Goal: Task Accomplishment & Management: Manage account settings

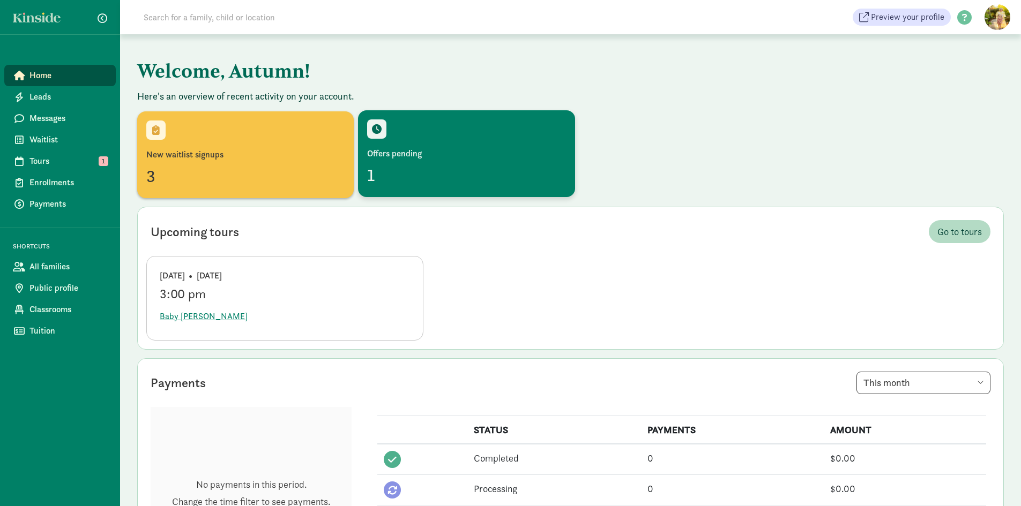
click at [439, 149] on div "Offers pending" at bounding box center [466, 153] width 198 height 13
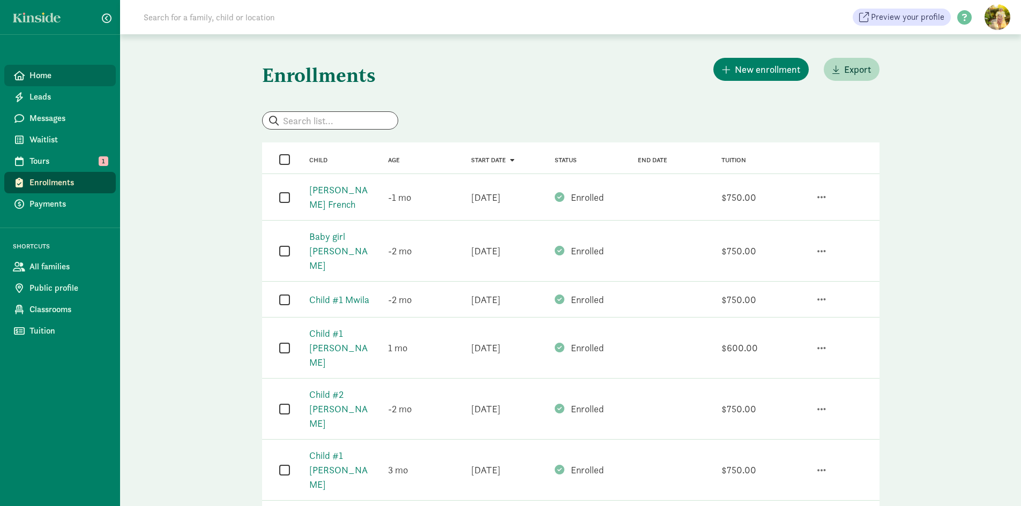
click at [47, 73] on span "Home" at bounding box center [68, 75] width 78 height 13
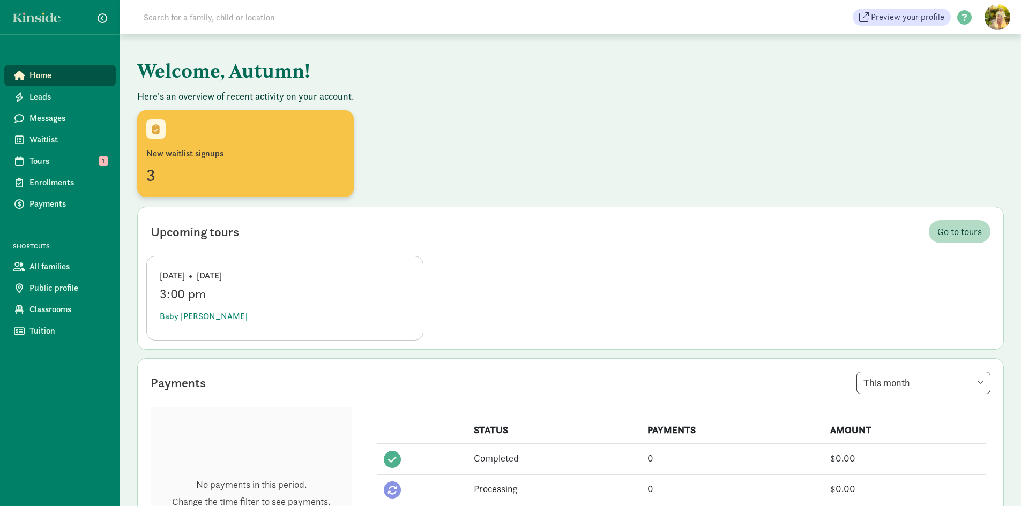
click at [273, 160] on div "New waitlist signups" at bounding box center [245, 153] width 198 height 13
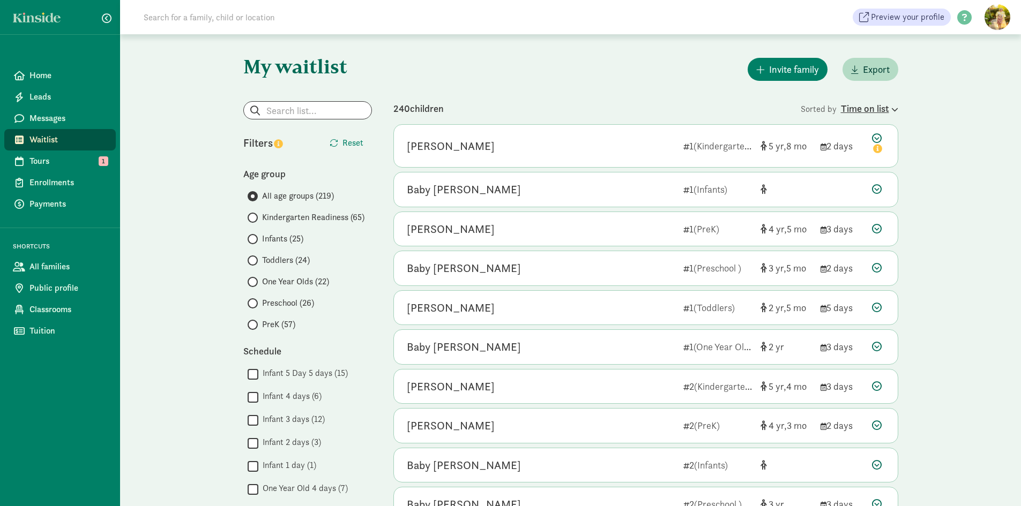
click at [885, 108] on div "Time on list" at bounding box center [869, 108] width 57 height 14
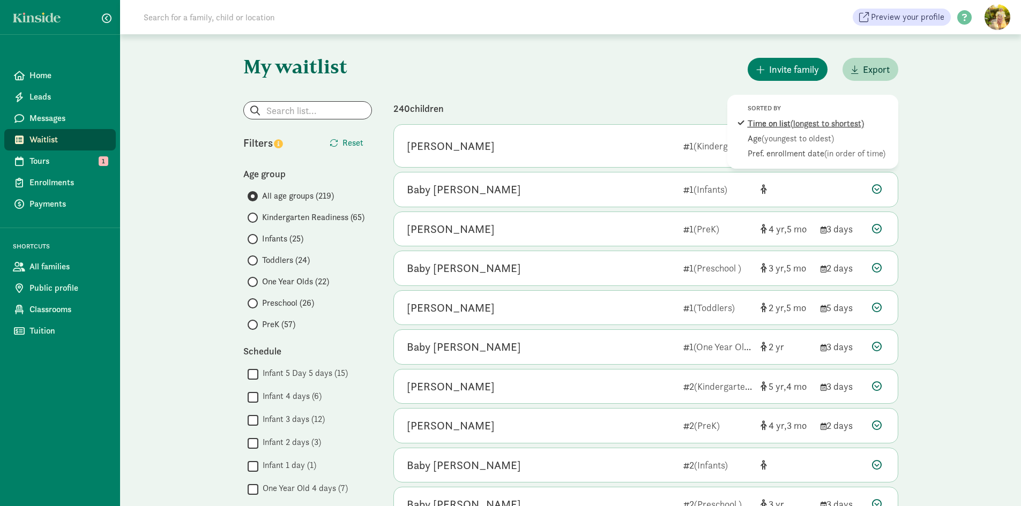
click at [806, 124] on span "(longest to shortest)" at bounding box center [826, 123] width 73 height 11
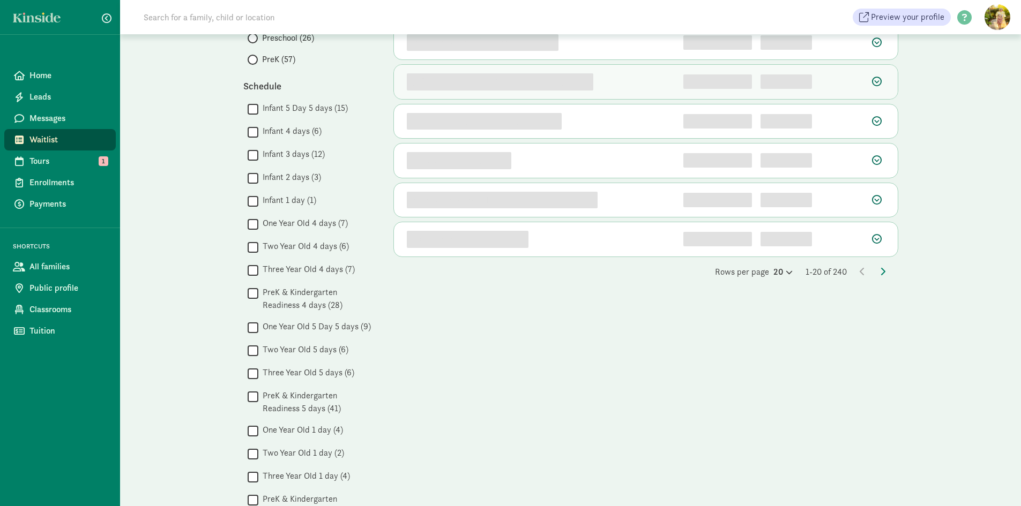
scroll to position [268, 0]
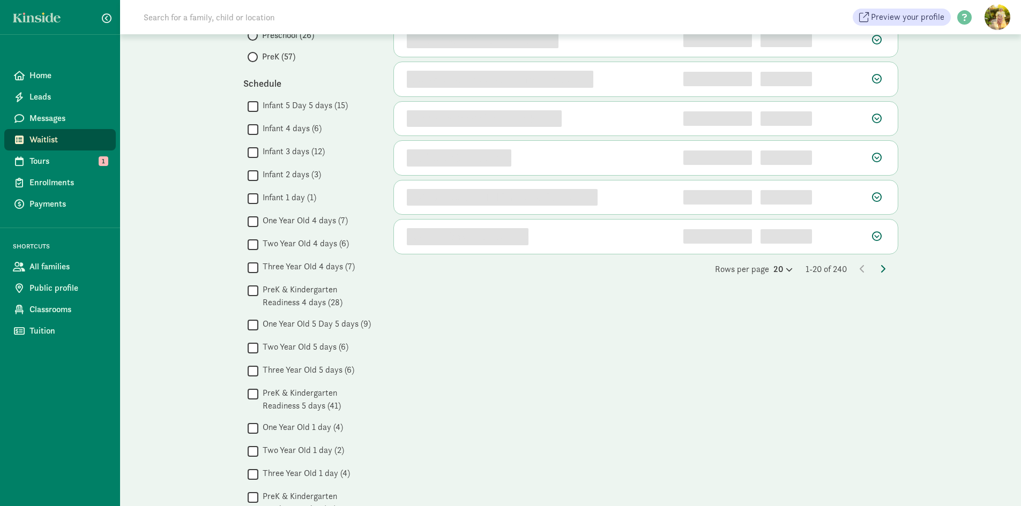
click at [884, 269] on div "240 children Sorted by Time on list 9p3ix12cthx undefined 1 Child details Edit …" at bounding box center [645, 469] width 505 height 1273
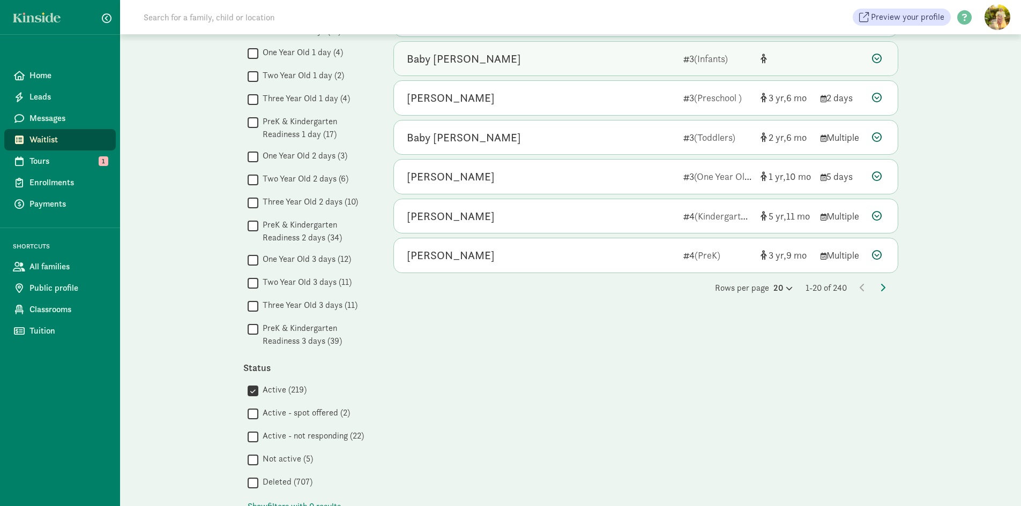
scroll to position [696, 0]
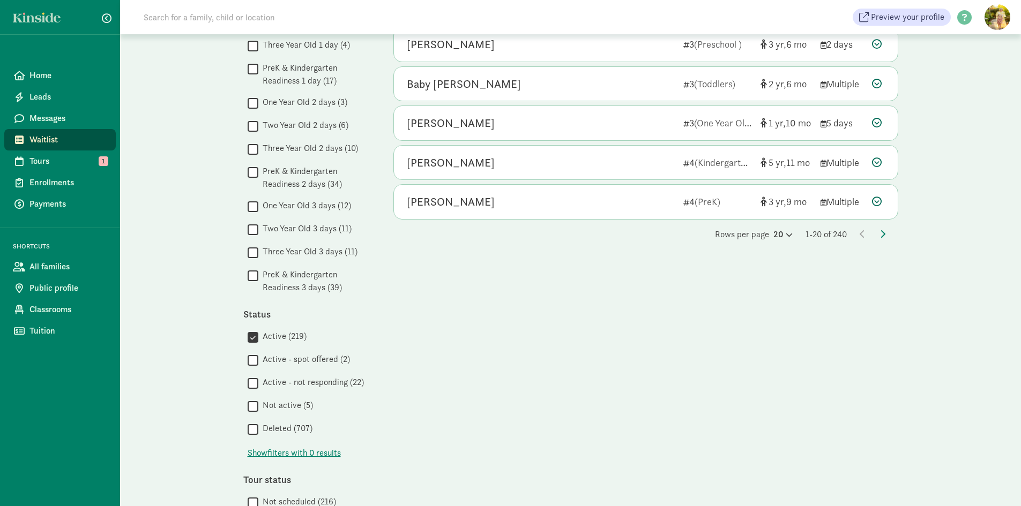
click at [877, 234] on div "Rows per page 20 1-20 of 240" at bounding box center [645, 234] width 505 height 13
click at [881, 236] on icon at bounding box center [882, 234] width 5 height 9
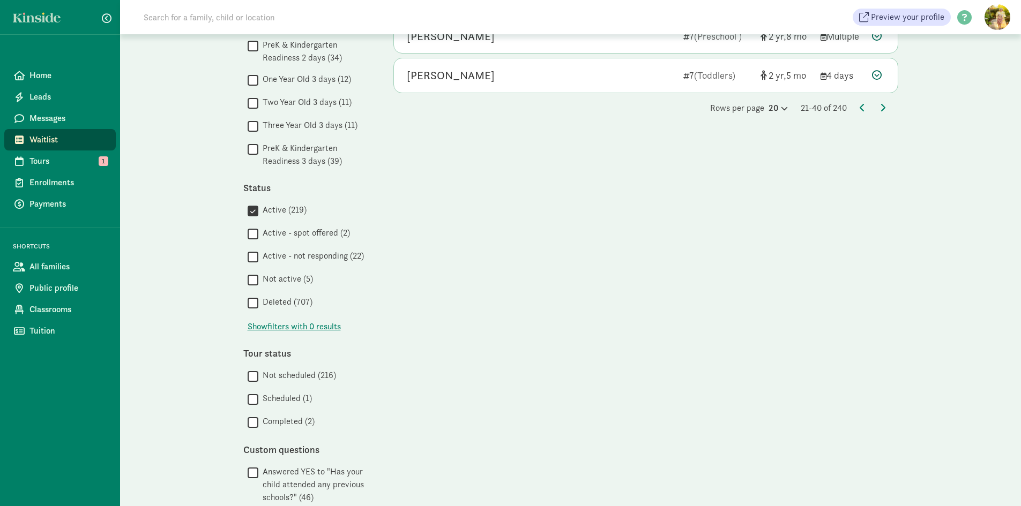
scroll to position [889, 0]
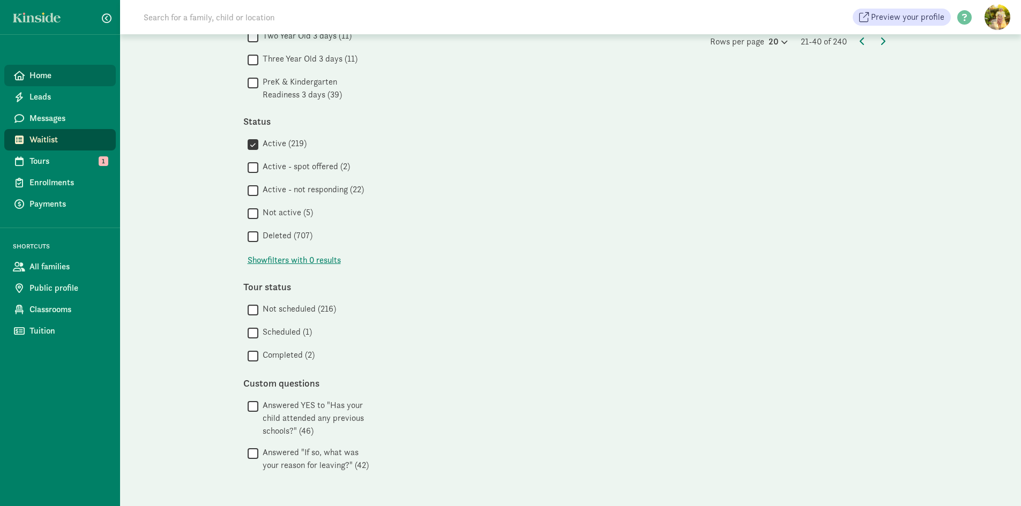
click at [37, 76] on span "Home" at bounding box center [68, 75] width 78 height 13
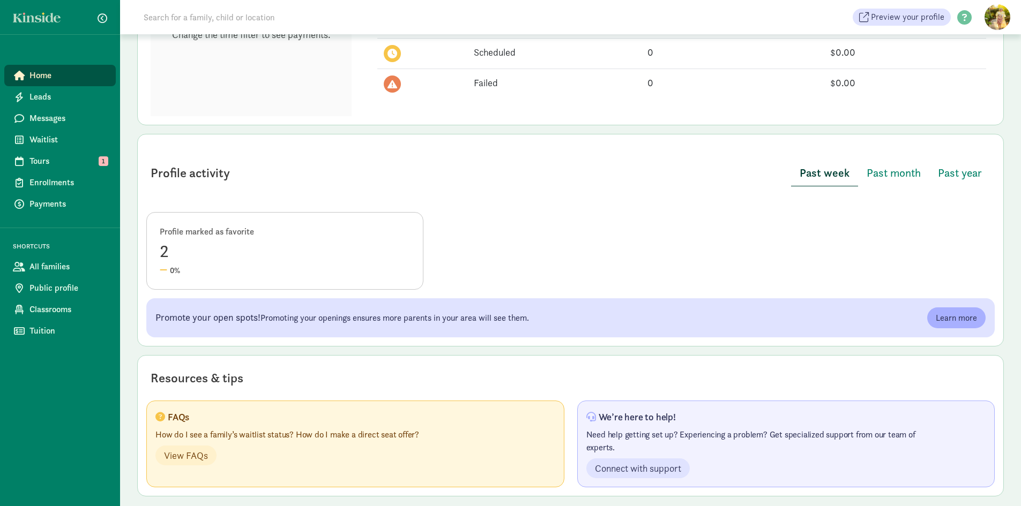
scroll to position [388, 0]
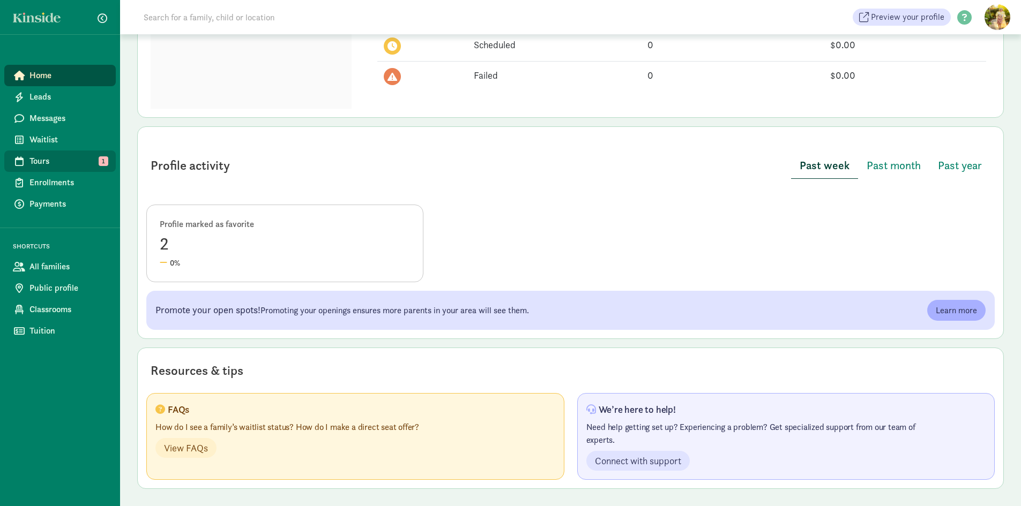
click at [69, 159] on span "Tours" at bounding box center [68, 161] width 78 height 13
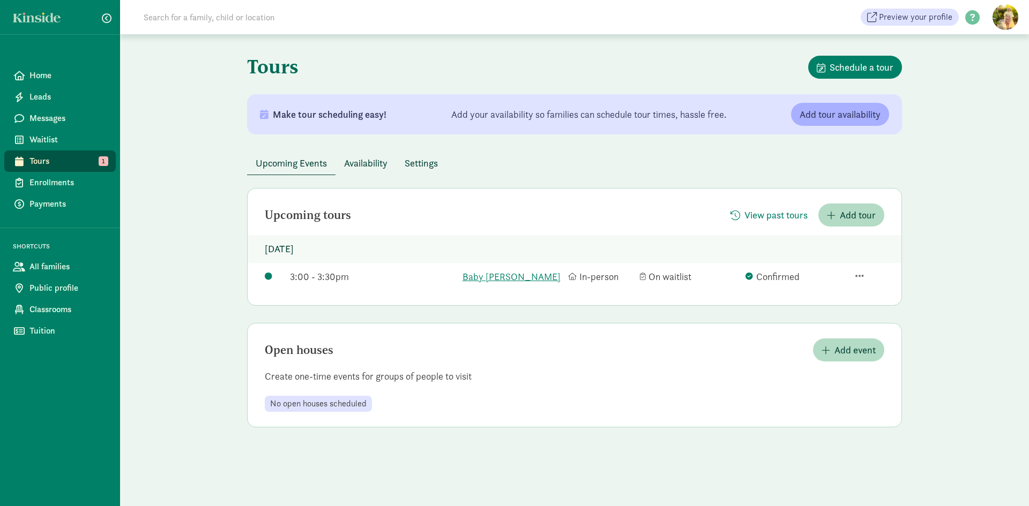
click at [372, 158] on span "Availability" at bounding box center [365, 163] width 43 height 14
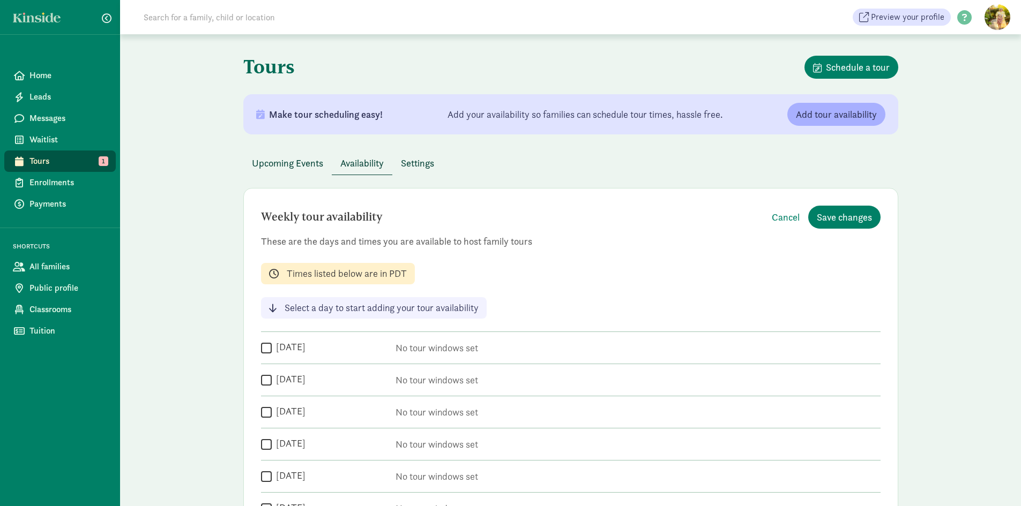
click at [411, 167] on span "Settings" at bounding box center [417, 163] width 33 height 14
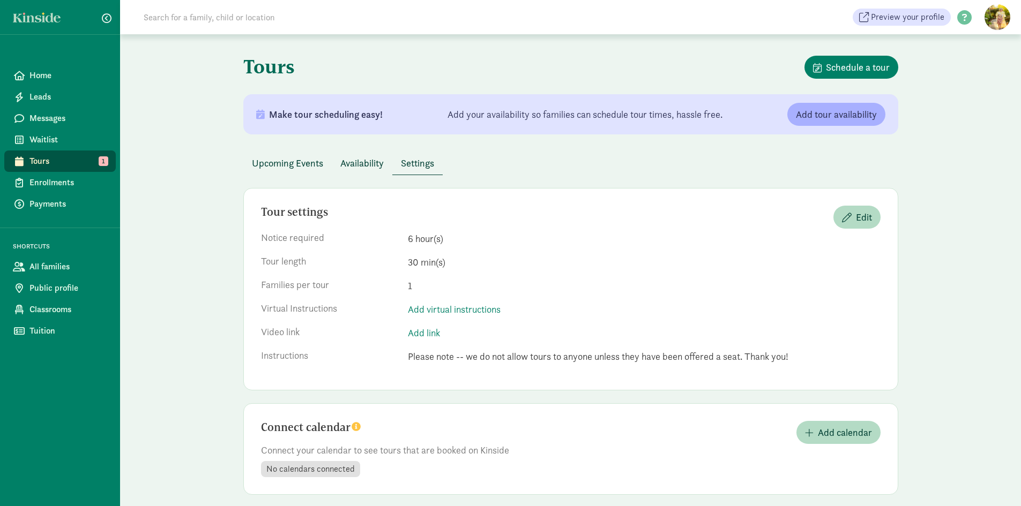
scroll to position [10, 0]
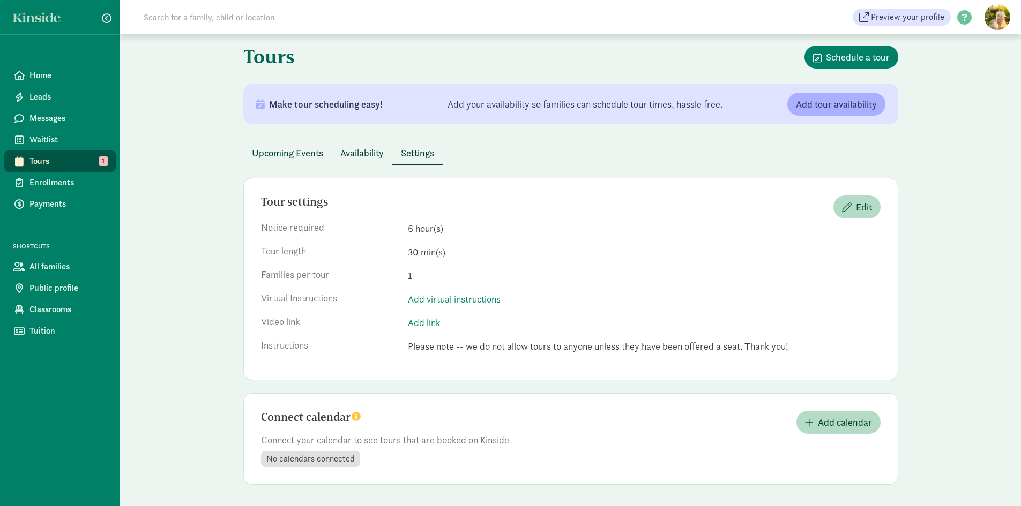
click at [366, 147] on span "Availability" at bounding box center [361, 153] width 43 height 14
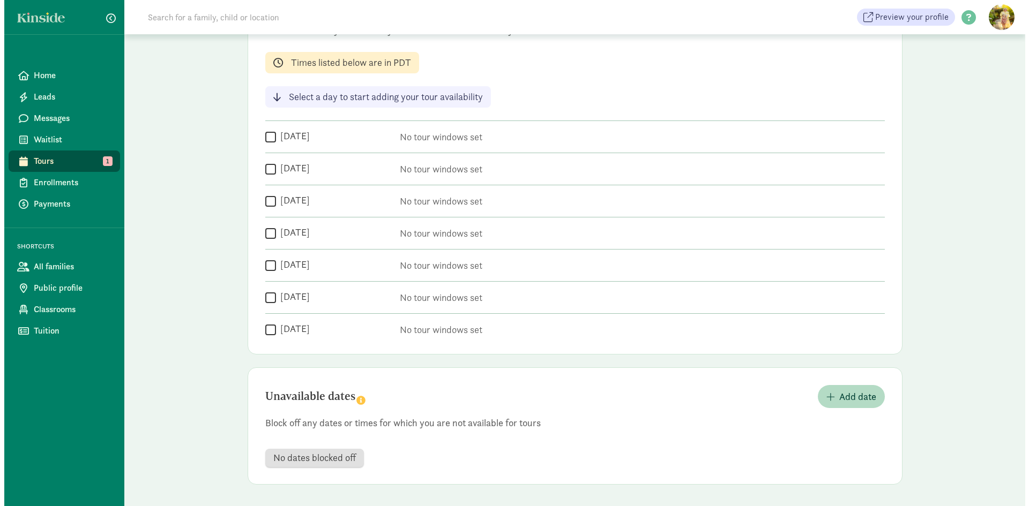
scroll to position [0, 0]
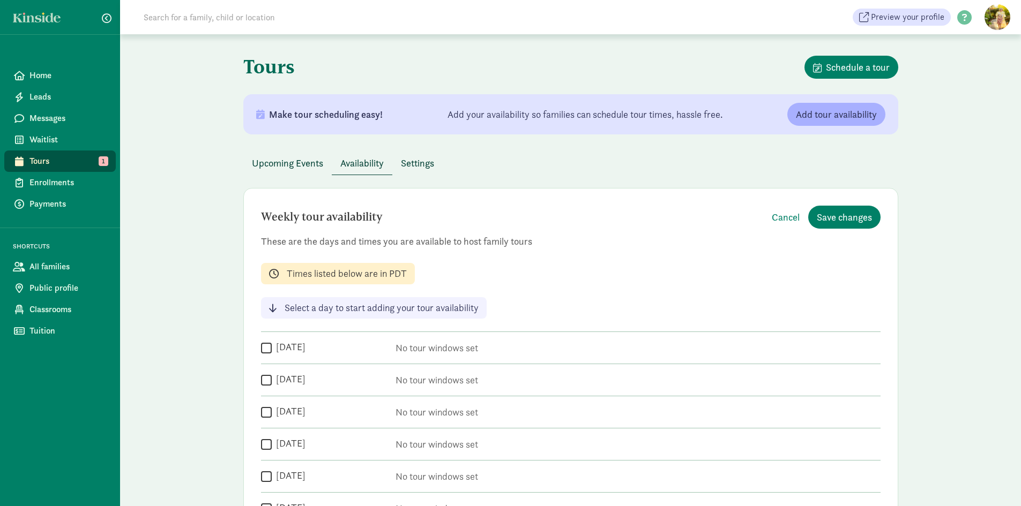
click at [297, 159] on span "Upcoming Events" at bounding box center [287, 163] width 71 height 14
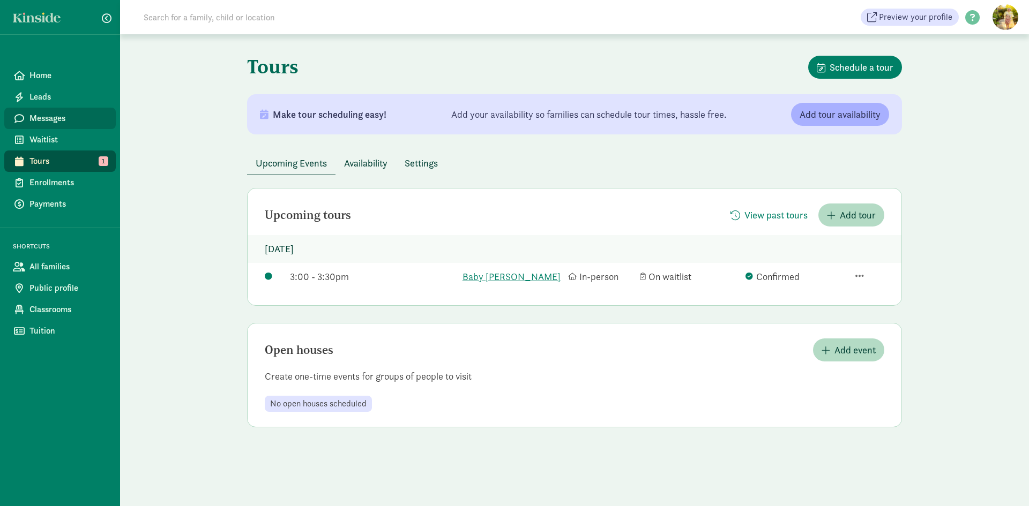
click at [45, 118] on span "Messages" at bounding box center [68, 118] width 78 height 13
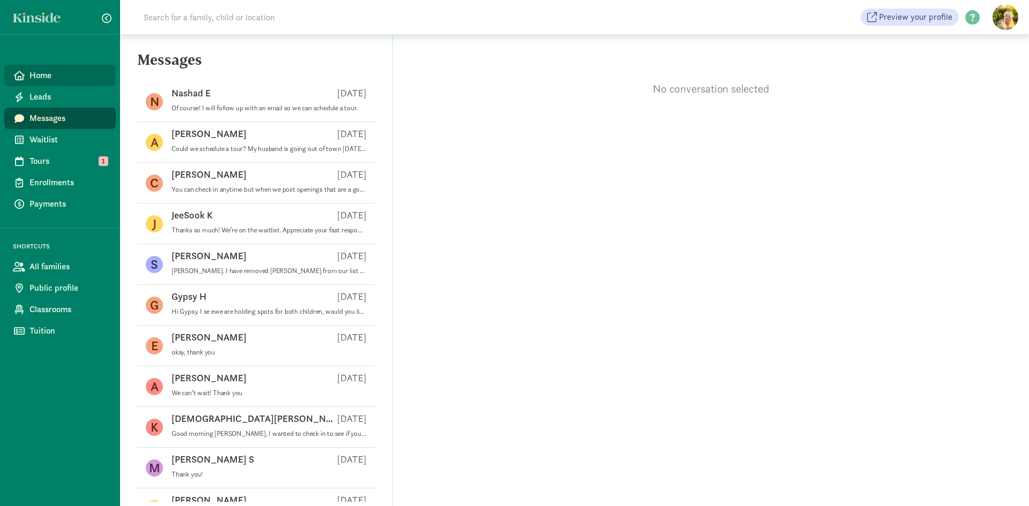
click at [51, 73] on span "Home" at bounding box center [68, 75] width 78 height 13
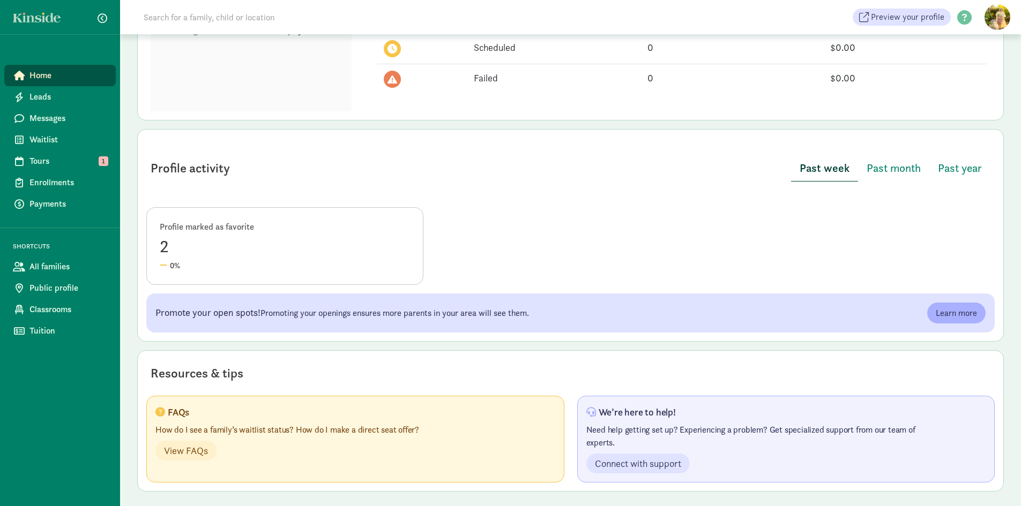
scroll to position [388, 0]
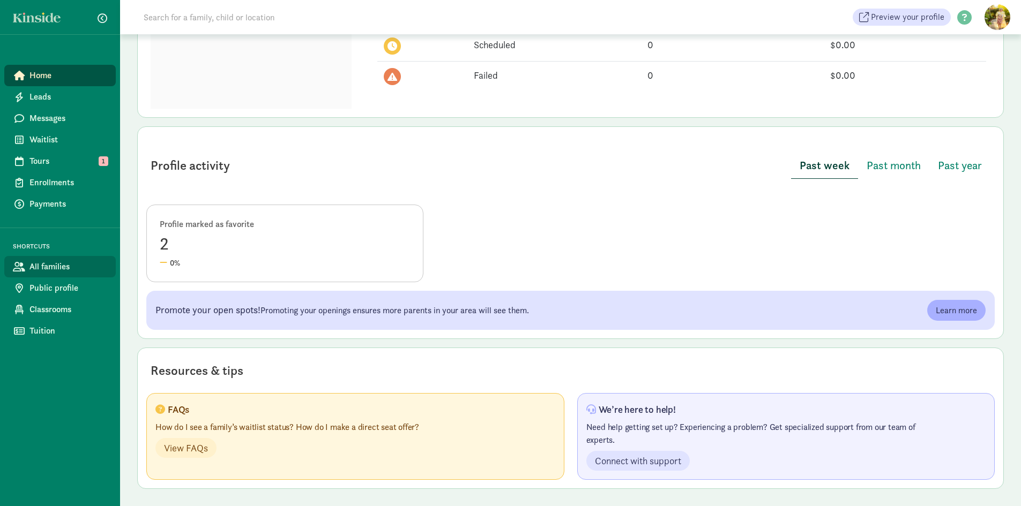
click at [59, 264] on span "All families" at bounding box center [68, 266] width 78 height 13
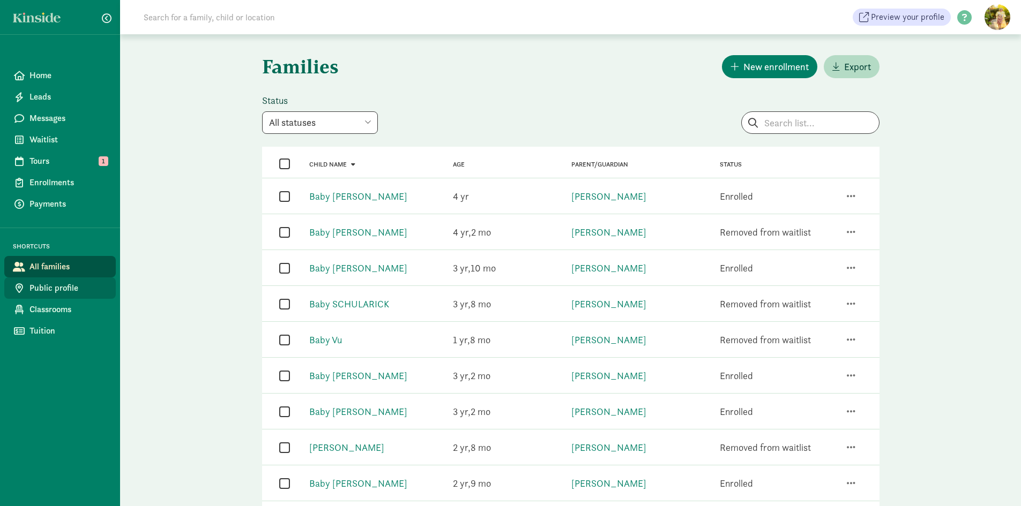
click at [57, 289] on span "Public profile" at bounding box center [68, 288] width 78 height 13
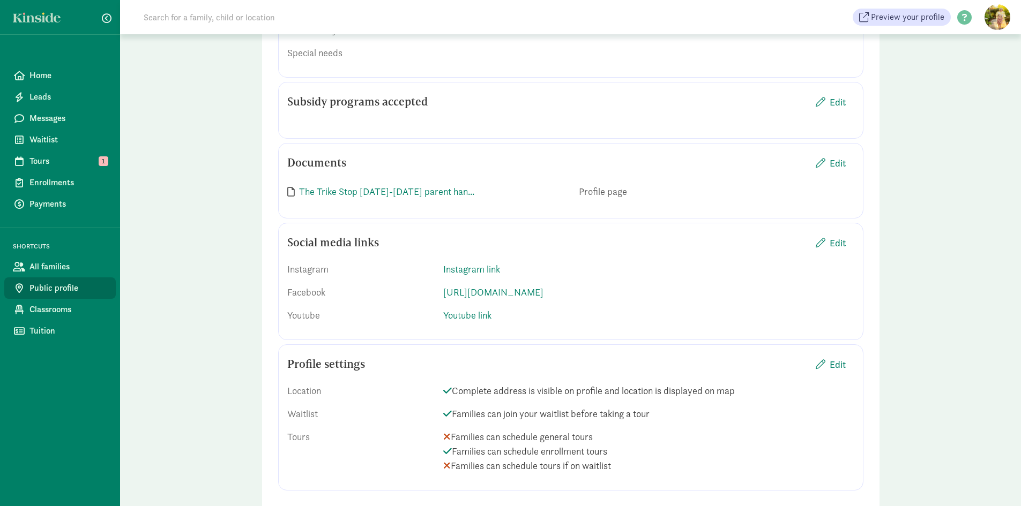
scroll to position [1482, 0]
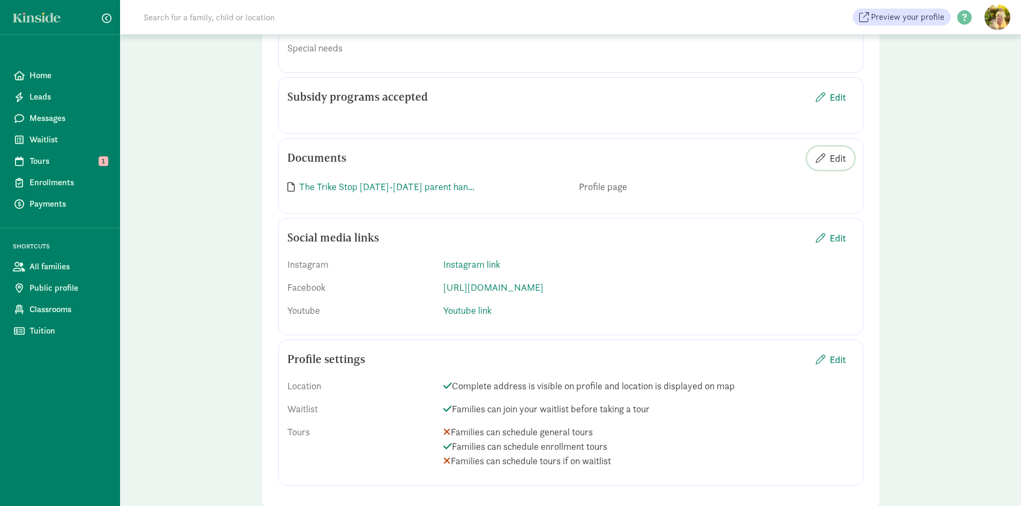
click at [836, 151] on span "Edit" at bounding box center [837, 158] width 16 height 14
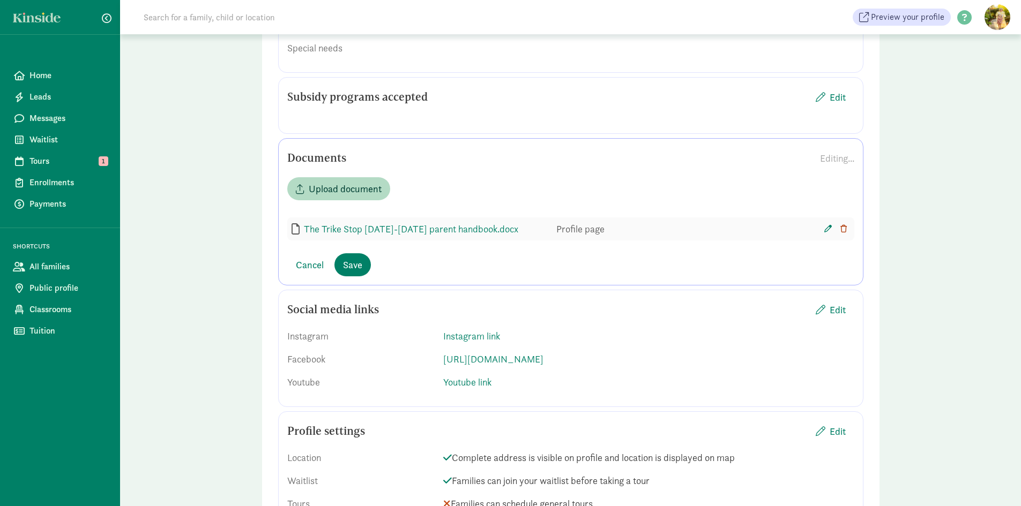
click at [842, 225] on icon "button" at bounding box center [843, 229] width 6 height 8
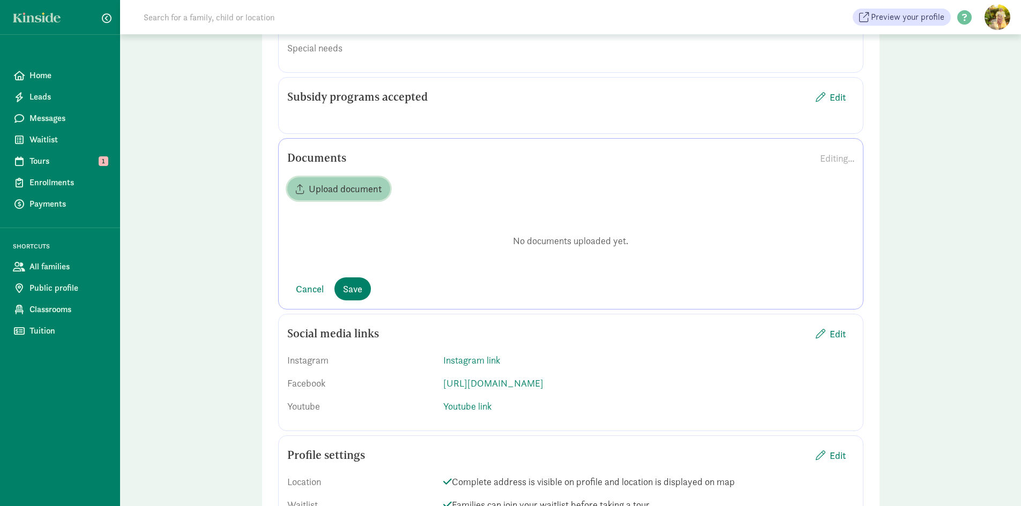
click at [335, 182] on span "Upload document" at bounding box center [345, 189] width 73 height 14
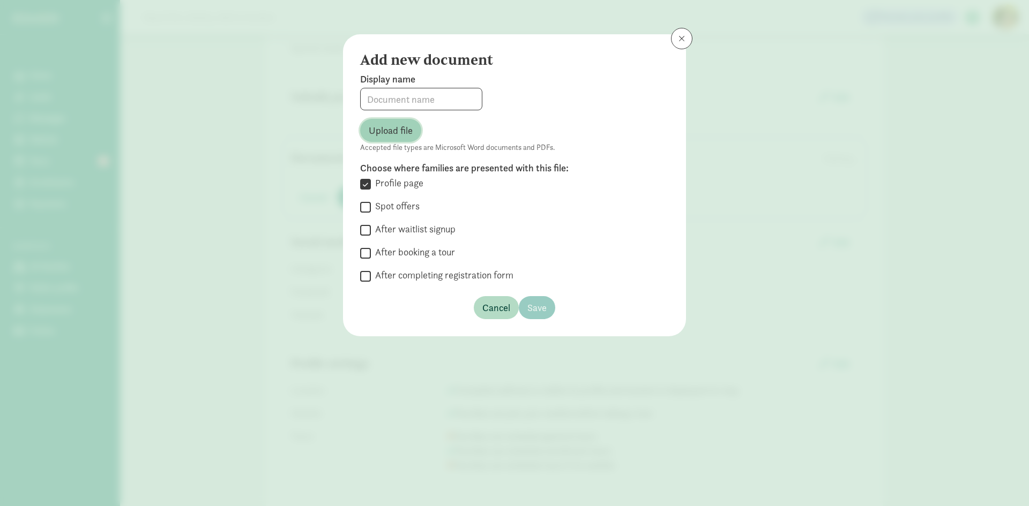
click at [398, 128] on span "Upload file" at bounding box center [391, 130] width 44 height 14
type input "Parent Handbook [DATE]-[DATE].docx"
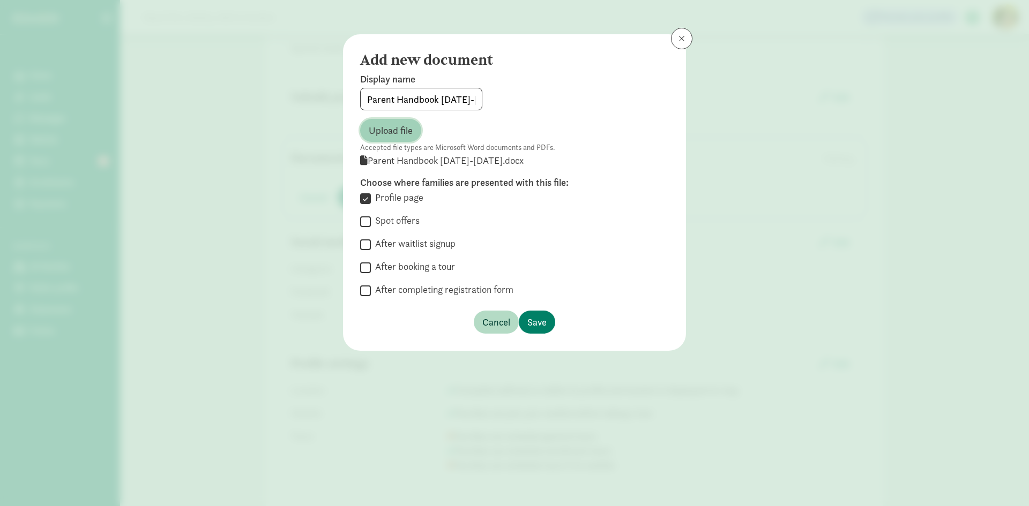
click at [381, 126] on span "Upload file" at bounding box center [391, 130] width 44 height 14
click at [540, 323] on span "Save" at bounding box center [536, 322] width 19 height 14
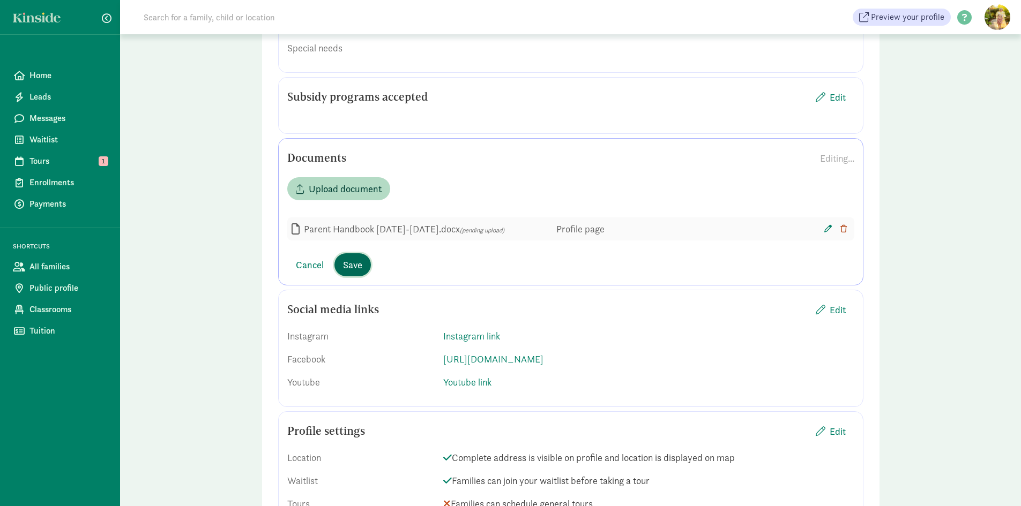
click at [355, 258] on span "Save" at bounding box center [352, 265] width 19 height 14
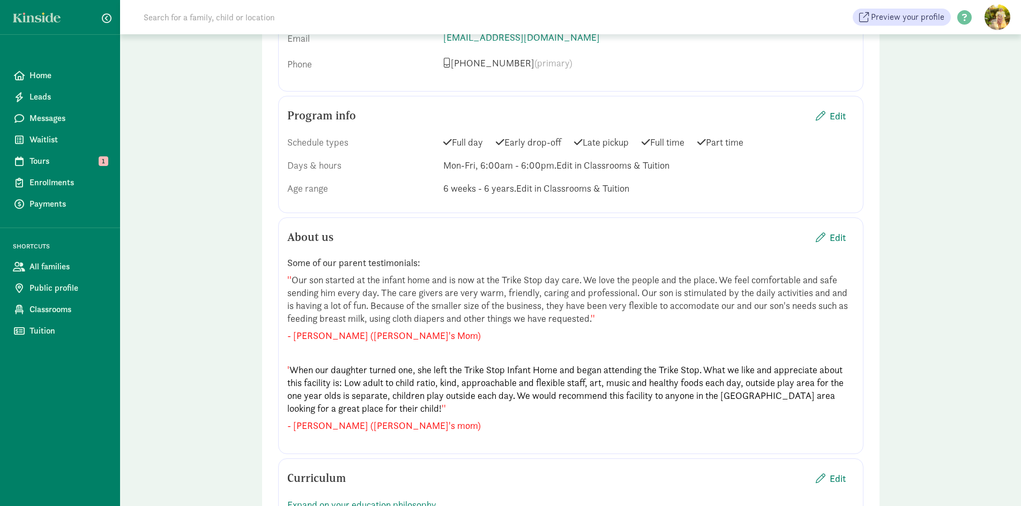
scroll to position [893, 0]
